Goal: Transaction & Acquisition: Purchase product/service

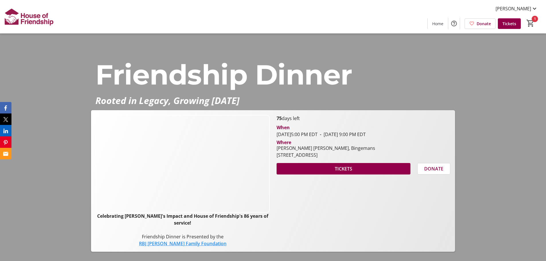
click at [336, 171] on span at bounding box center [344, 169] width 134 height 14
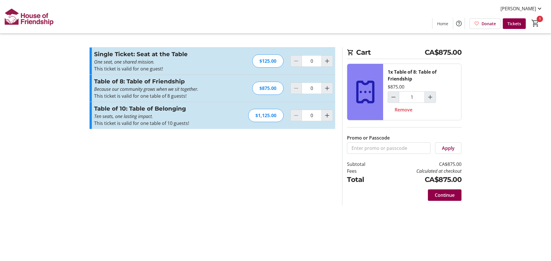
type input "1"
click at [449, 192] on span at bounding box center [445, 195] width 34 height 14
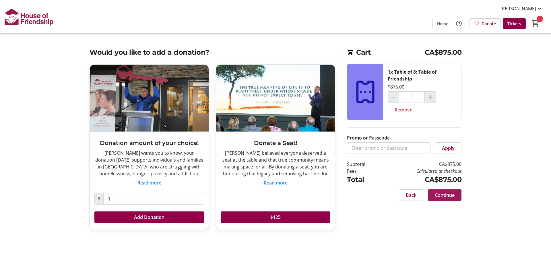
click at [456, 196] on span at bounding box center [445, 195] width 34 height 14
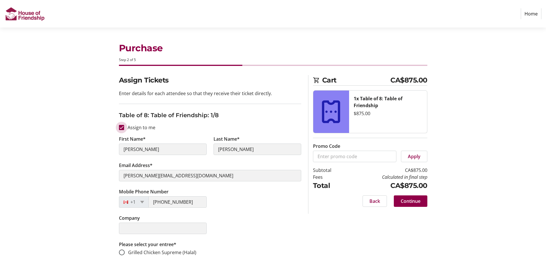
click at [124, 128] on input "Assign to me" at bounding box center [121, 127] width 5 height 5
checkbox input "false"
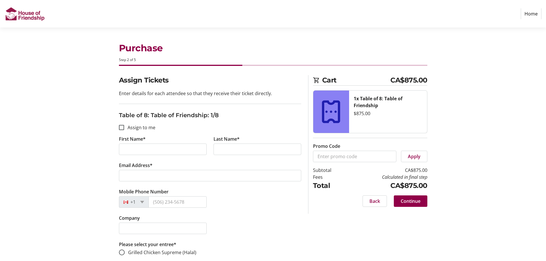
click at [144, 150] on input "First Name*" at bounding box center [163, 149] width 88 height 11
type input "[PERSON_NAME]"
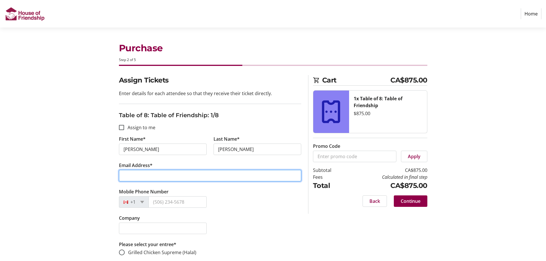
click at [170, 178] on input "Email Address*" at bounding box center [210, 175] width 182 height 11
type input "[EMAIL_ADDRESS][DOMAIN_NAME]"
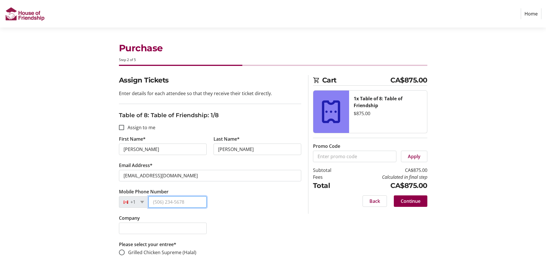
click at [164, 202] on input "Mobile Phone Number" at bounding box center [178, 201] width 58 height 11
type input "2"
type input "[PHONE_NUMBER]"
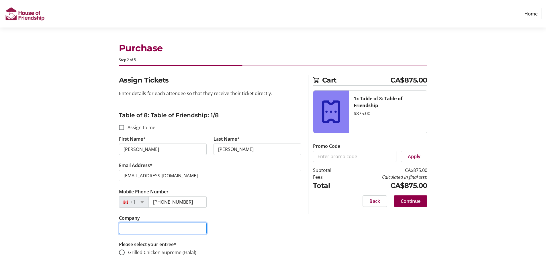
click at [154, 228] on input "Company" at bounding box center [163, 228] width 88 height 11
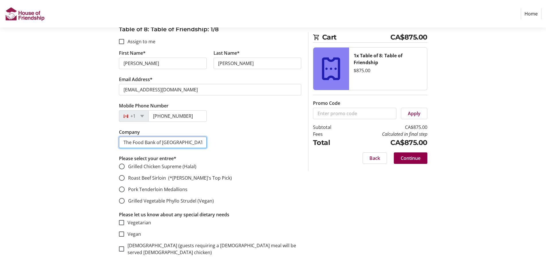
scroll to position [115, 0]
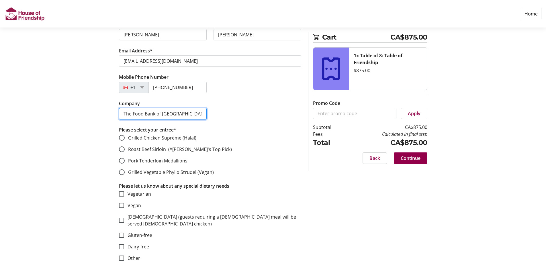
type input "The Food Bank of [GEOGRAPHIC_DATA]"
click at [123, 149] on input "Roast Beef Sirloin (*[PERSON_NAME]'s Top Pick)" at bounding box center [122, 150] width 6 height 6
radio input "true"
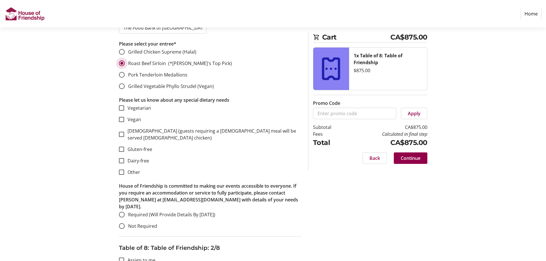
scroll to position [229, 0]
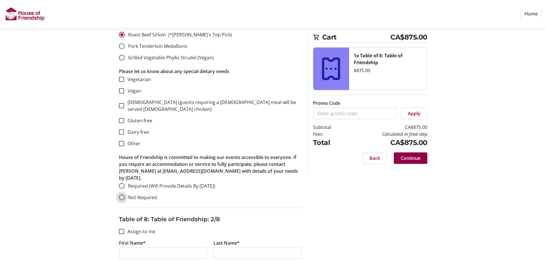
click at [121, 195] on input "Not Required" at bounding box center [122, 198] width 6 height 6
radio input "true"
click at [124, 225] on div at bounding box center [122, 232] width 14 height 14
checkbox input "true"
type input "[PERSON_NAME]"
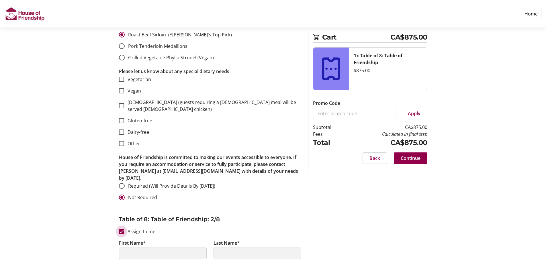
type input "[PERSON_NAME]"
type input "[PERSON_NAME][EMAIL_ADDRESS][DOMAIN_NAME]"
type input "[PHONE_NUMBER]"
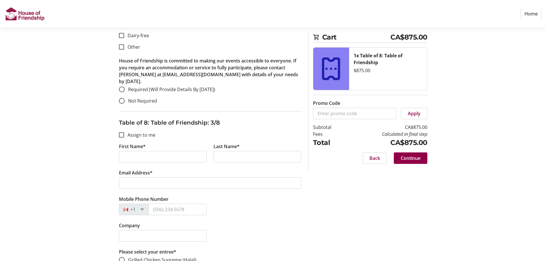
scroll to position [688, 0]
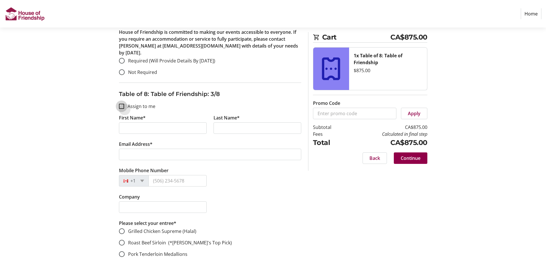
drag, startPoint x: 121, startPoint y: 92, endPoint x: 196, endPoint y: 116, distance: 79.0
click at [122, 104] on input "Assign to me" at bounding box center [121, 106] width 5 height 5
checkbox input "true"
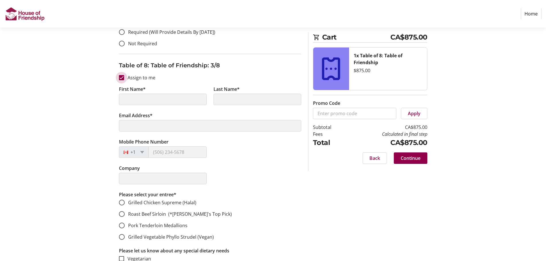
scroll to position [832, 0]
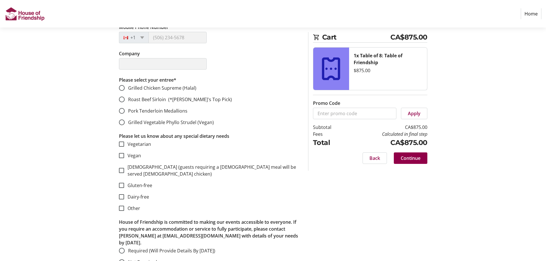
type input "[PERSON_NAME]"
type input "[PERSON_NAME][EMAIL_ADDRESS][DOMAIN_NAME]"
type input "[PHONE_NUMBER]"
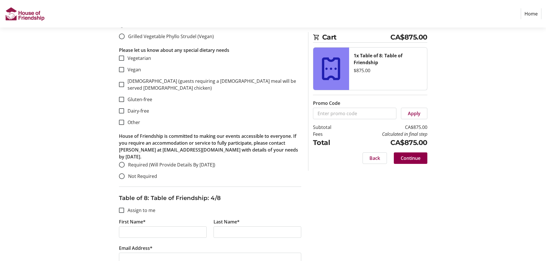
scroll to position [975, 0]
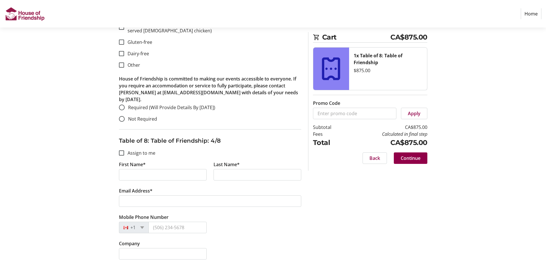
drag, startPoint x: 122, startPoint y: 135, endPoint x: 191, endPoint y: 168, distance: 76.4
click at [122, 146] on div at bounding box center [122, 153] width 14 height 14
checkbox input "true"
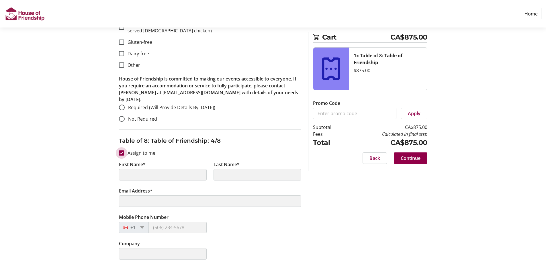
scroll to position [1004, 0]
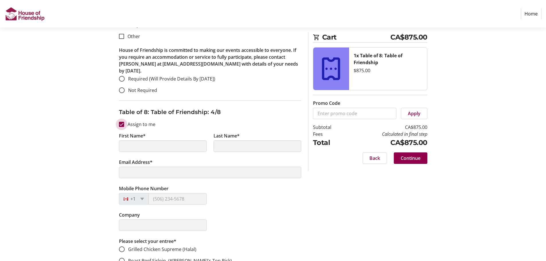
type input "[PERSON_NAME]"
type input "[PERSON_NAME][EMAIL_ADDRESS][DOMAIN_NAME]"
type input "[PHONE_NUMBER]"
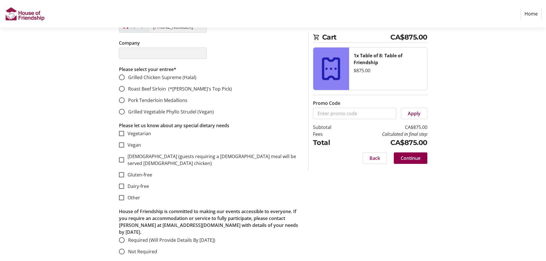
scroll to position [1205, 0]
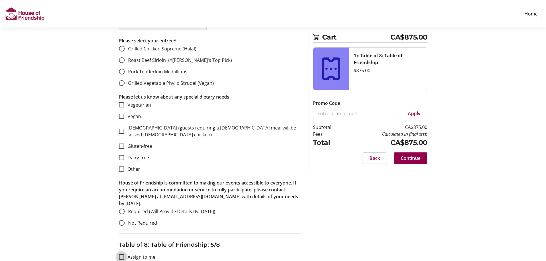
click at [122, 255] on input "Assign to me" at bounding box center [121, 257] width 5 height 5
checkbox input "true"
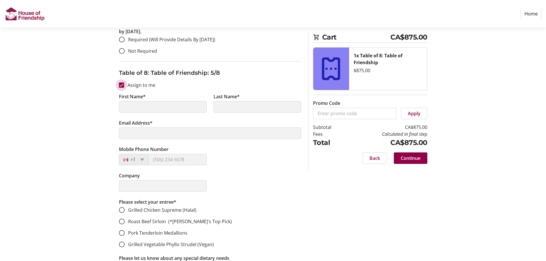
type input "[PERSON_NAME]"
type input "[PERSON_NAME][EMAIL_ADDRESS][DOMAIN_NAME]"
type input "[PHONE_NUMBER]"
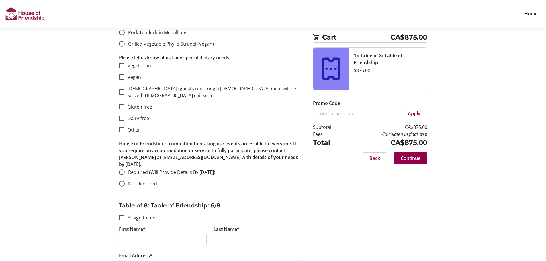
scroll to position [1664, 0]
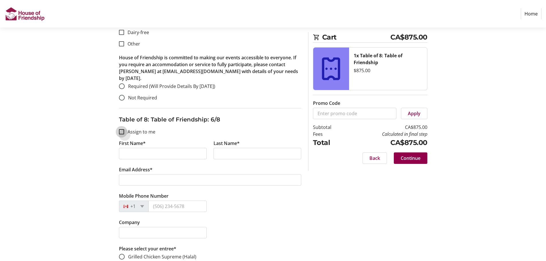
click at [121, 129] on input "Assign to me" at bounding box center [121, 131] width 5 height 5
checkbox input "true"
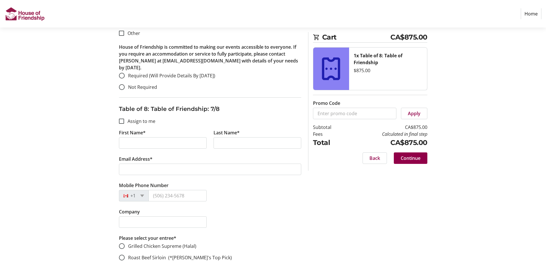
type input "[PERSON_NAME]"
type input "[PERSON_NAME][EMAIL_ADDRESS][DOMAIN_NAME]"
type input "[PHONE_NUMBER]"
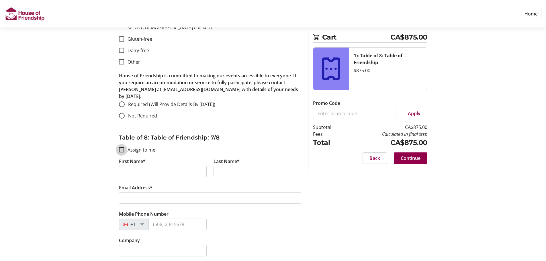
click at [121, 147] on input "Assign to me" at bounding box center [121, 149] width 5 height 5
checkbox input "true"
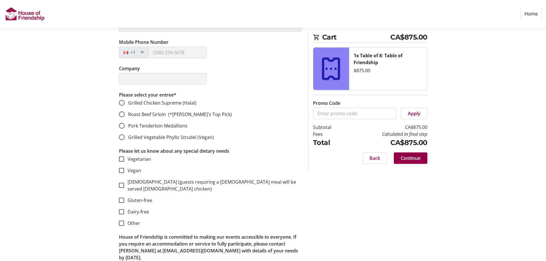
scroll to position [2295, 0]
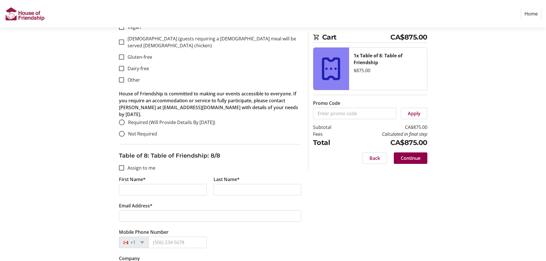
type input "[PERSON_NAME]"
type input "[PERSON_NAME][EMAIL_ADDRESS][DOMAIN_NAME]"
type input "[PHONE_NUMBER]"
click at [122, 166] on input "Assign to me" at bounding box center [121, 168] width 5 height 5
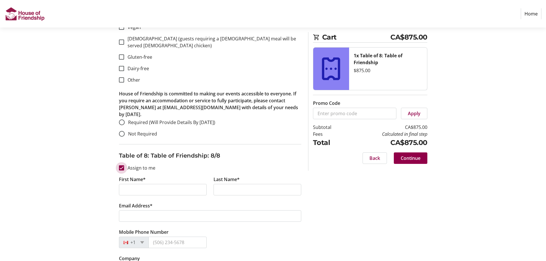
checkbox input "true"
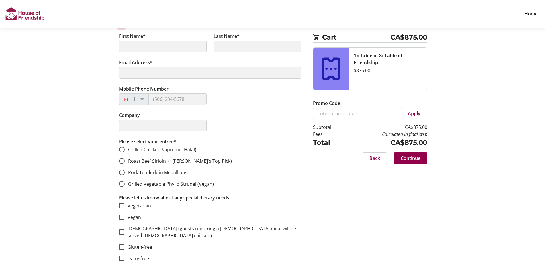
scroll to position [2456, 0]
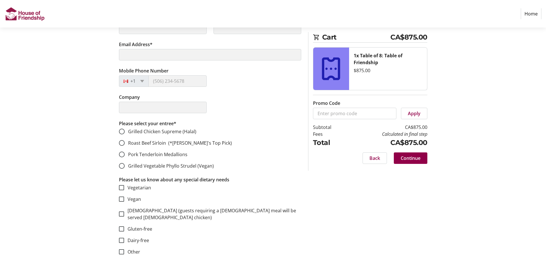
type input "[PERSON_NAME]"
type input "[PERSON_NAME][EMAIL_ADDRESS][DOMAIN_NAME]"
type input "[PHONE_NUMBER]"
click at [405, 157] on span "Continue" at bounding box center [411, 158] width 20 height 7
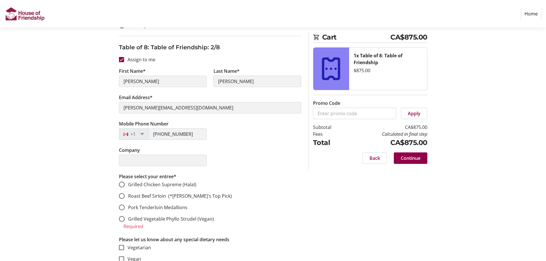
scroll to position [459, 0]
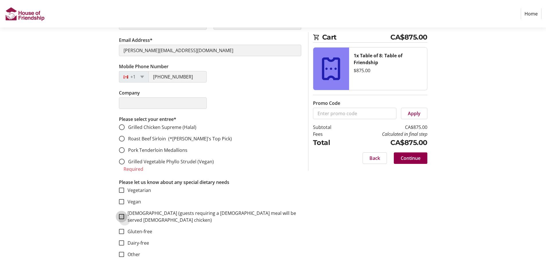
click at [122, 214] on input "[DEMOGRAPHIC_DATA] (guests requiring a [DEMOGRAPHIC_DATA] meal will be served […" at bounding box center [121, 216] width 5 height 5
checkbox input "true"
click at [122, 124] on input "Grilled Chicken Supreme (Halal)" at bounding box center [122, 127] width 6 height 6
radio input "true"
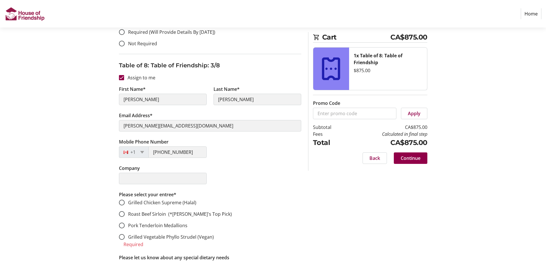
scroll to position [746, 0]
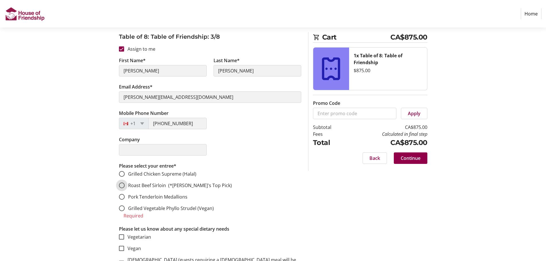
click at [121, 183] on input "Roast Beef Sirloin (*[PERSON_NAME]'s Top Pick)" at bounding box center [122, 186] width 6 height 6
radio input "true"
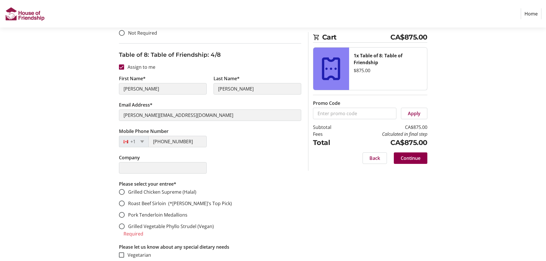
scroll to position [1090, 0]
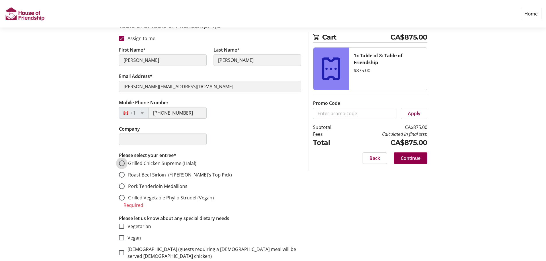
click at [120, 161] on input "Grilled Chicken Supreme (Halal)" at bounding box center [122, 164] width 6 height 6
radio input "true"
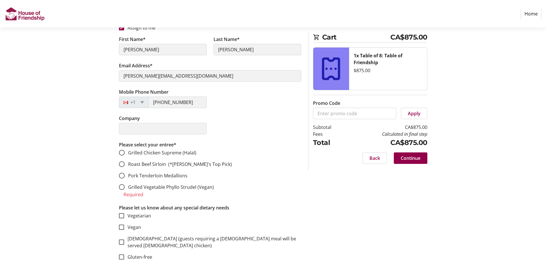
scroll to position [1463, 0]
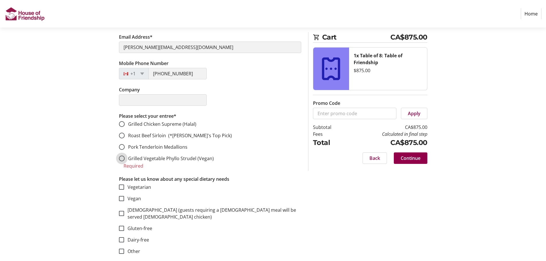
click at [123, 156] on input "Grilled Vegetable Phyllo Strudel (Vegan)" at bounding box center [122, 159] width 6 height 6
radio input "true"
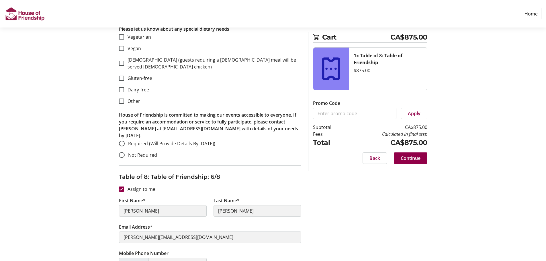
scroll to position [1549, 0]
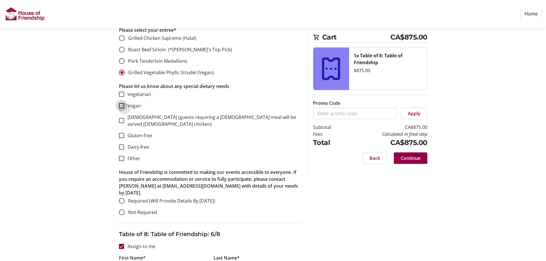
click at [124, 103] on input "Vegan" at bounding box center [121, 105] width 5 height 5
checkbox input "true"
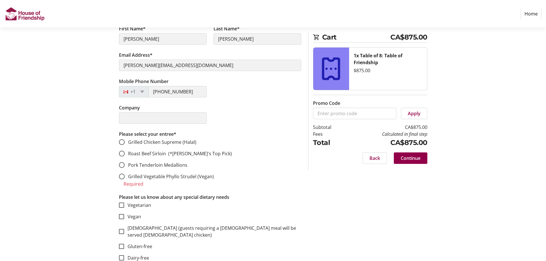
scroll to position [1807, 0]
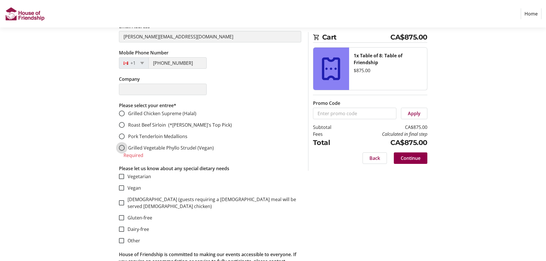
click at [121, 145] on input "Grilled Vegetable Phyllo Strudel (Vegan)" at bounding box center [122, 148] width 6 height 6
radio input "true"
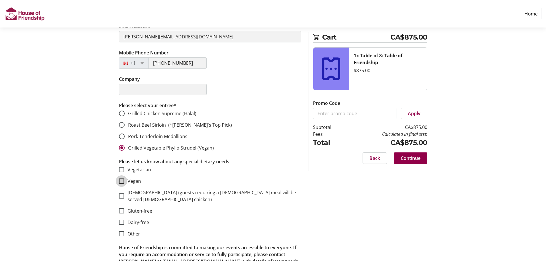
click at [122, 179] on input "Vegan" at bounding box center [121, 181] width 5 height 5
checkbox input "true"
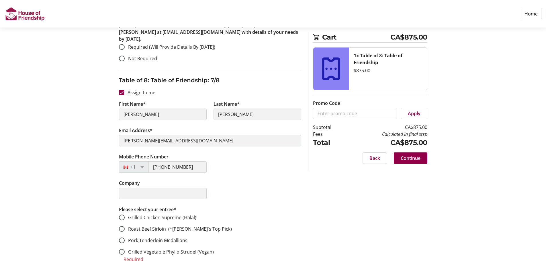
scroll to position [2065, 0]
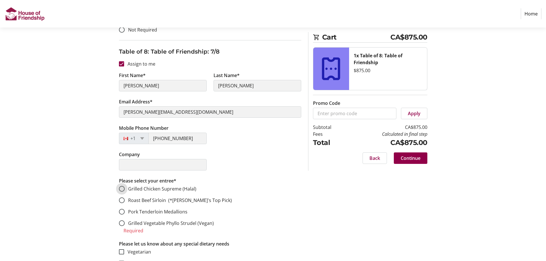
click at [124, 186] on input "Grilled Chicken Supreme (Halal)" at bounding box center [122, 189] width 6 height 6
radio input "true"
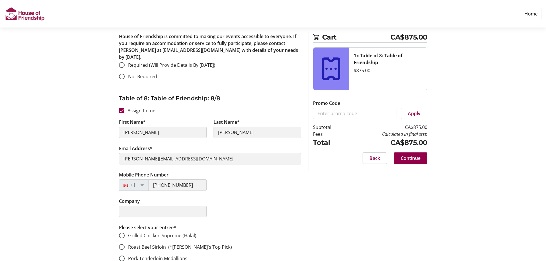
scroll to position [2410, 0]
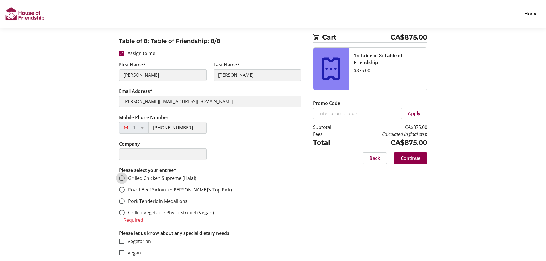
drag, startPoint x: 121, startPoint y: 131, endPoint x: 221, endPoint y: 151, distance: 102.0
click at [122, 176] on input "Grilled Chicken Supreme (Halal)" at bounding box center [122, 179] width 6 height 6
radio input "true"
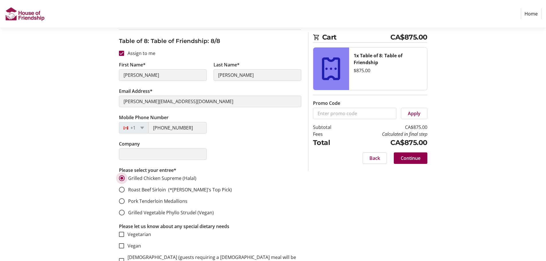
scroll to position [2456, 0]
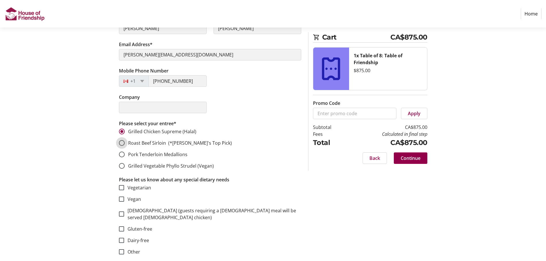
click at [121, 140] on input "Roast Beef Sirloin (*[PERSON_NAME]'s Top Pick)" at bounding box center [122, 143] width 6 height 6
radio input "true"
click at [407, 155] on span "Continue" at bounding box center [411, 158] width 20 height 7
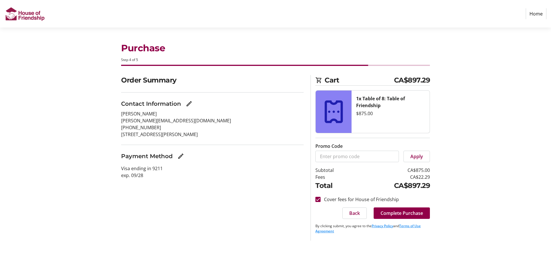
click at [409, 215] on span "Complete Purchase" at bounding box center [401, 213] width 42 height 7
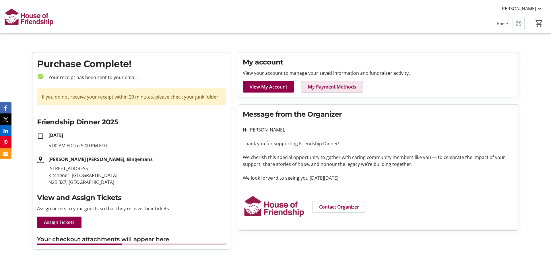
click at [336, 88] on span "My Payment Methods" at bounding box center [332, 86] width 48 height 7
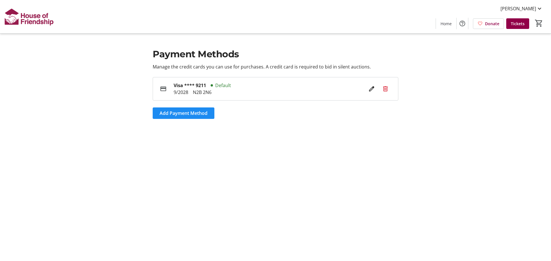
click at [371, 85] on mat-icon at bounding box center [371, 88] width 7 height 7
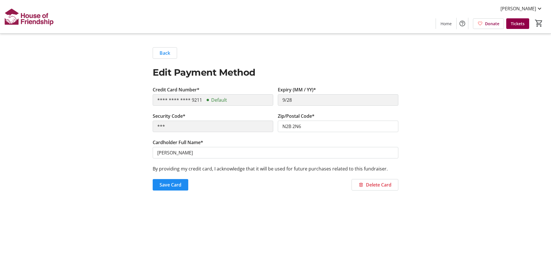
click at [239, 103] on div "**** **** **** 9211 Default" at bounding box center [213, 99] width 120 height 11
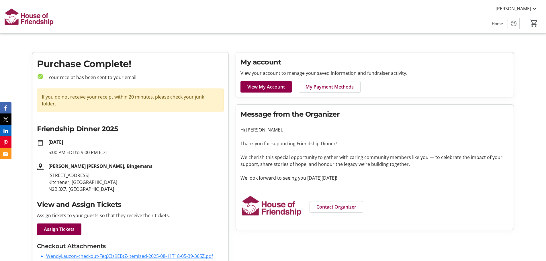
click at [259, 84] on span "View My Account" at bounding box center [267, 86] width 38 height 7
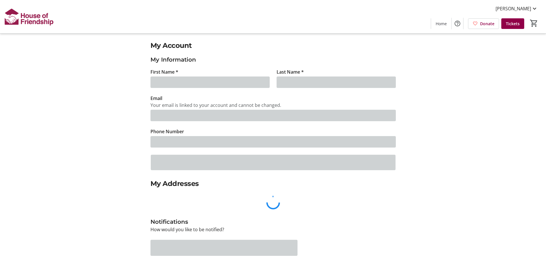
type input "[PERSON_NAME]"
type input "[PERSON_NAME][EMAIL_ADDRESS][DOMAIN_NAME]"
type input "[PHONE_NUMBER]"
